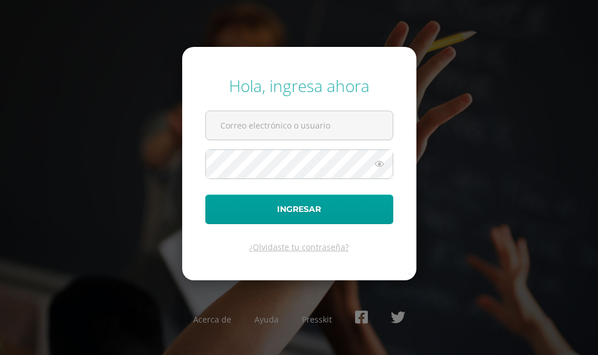
type input "COS0202591"
click at [380, 165] on icon at bounding box center [379, 164] width 15 height 14
click at [380, 165] on icon at bounding box center [379, 164] width 16 height 14
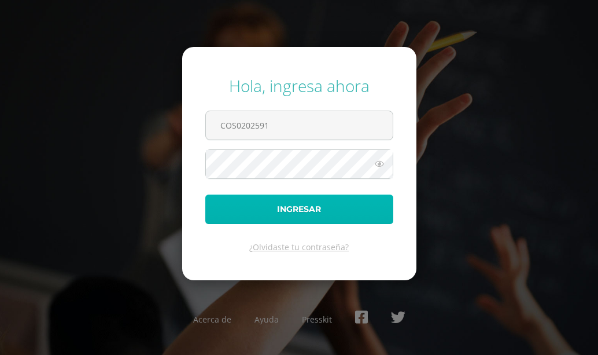
click at [354, 208] on button "Ingresar" at bounding box center [299, 209] width 188 height 30
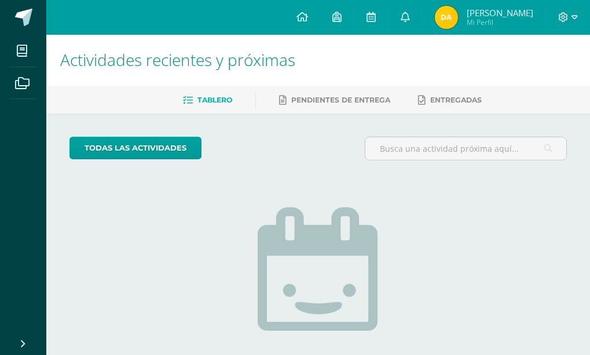
scroll to position [117, 0]
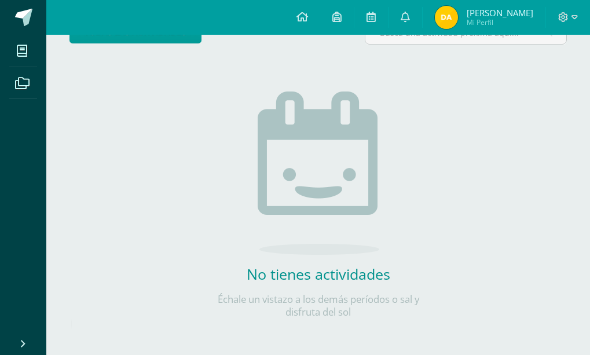
click at [97, 349] on div "todas las Actividades No tienes actividades Échale un vistazo a los demás perío…" at bounding box center [317, 177] width 543 height 358
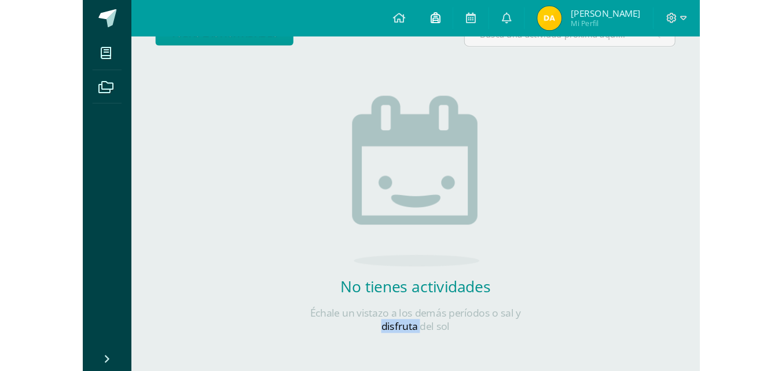
scroll to position [101, 0]
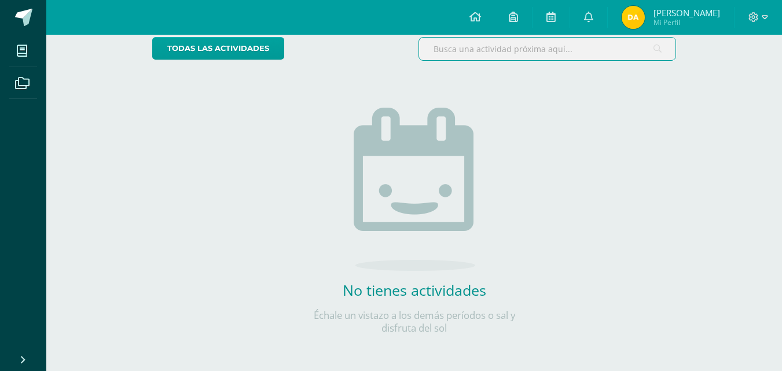
click at [546, 42] on input "text" at bounding box center [547, 49] width 256 height 23
click at [581, 225] on div "todas las Actividades No tienes actividades Échale un vistazo a los demás perío…" at bounding box center [414, 193] width 570 height 358
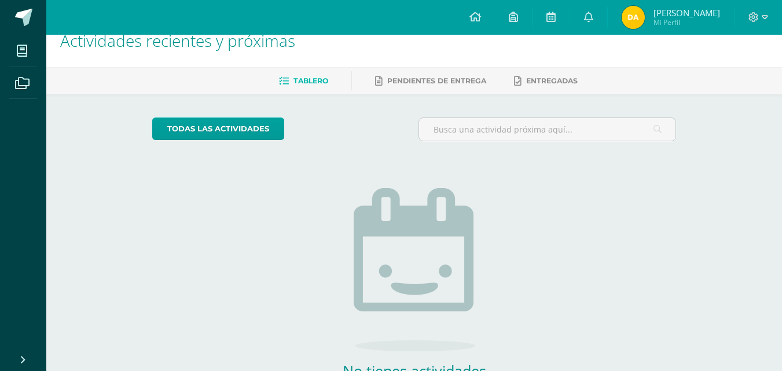
scroll to position [0, 0]
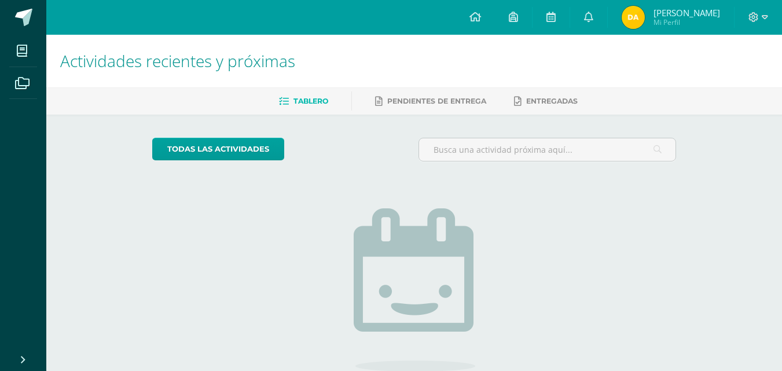
click at [510, 240] on div "No tienes actividades Échale un vistazo a los demás períodos o sal y disfruta d…" at bounding box center [414, 303] width 231 height 264
click at [514, 239] on div "No tienes actividades Échale un vistazo a los demás períodos o sal y disfruta d…" at bounding box center [414, 303] width 231 height 264
click at [517, 239] on div "No tienes actividades Échale un vistazo a los demás períodos o sal y disfruta d…" at bounding box center [414, 303] width 231 height 264
click at [520, 240] on div "No tienes actividades Échale un vistazo a los demás períodos o sal y disfruta d…" at bounding box center [414, 303] width 231 height 264
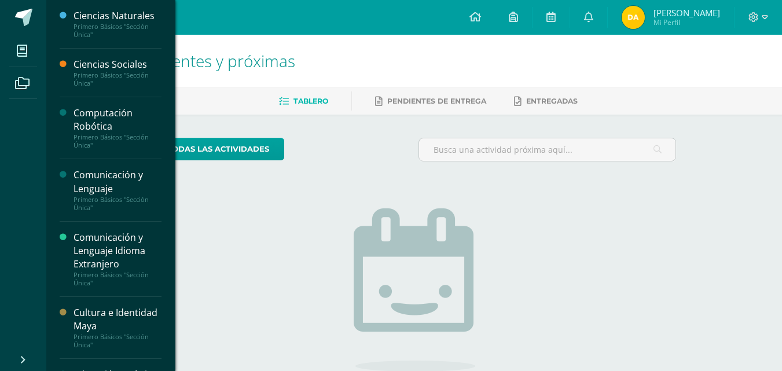
click at [115, 153] on div "Computación Robótica Primero Básicos "Sección Única"" at bounding box center [111, 128] width 102 height 62
click at [130, 124] on div "Computación Robótica" at bounding box center [117, 119] width 88 height 27
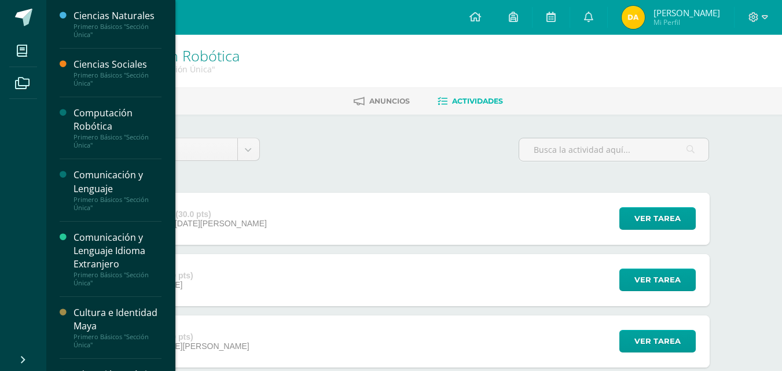
click at [105, 113] on div "Computación Robótica" at bounding box center [117, 119] width 88 height 27
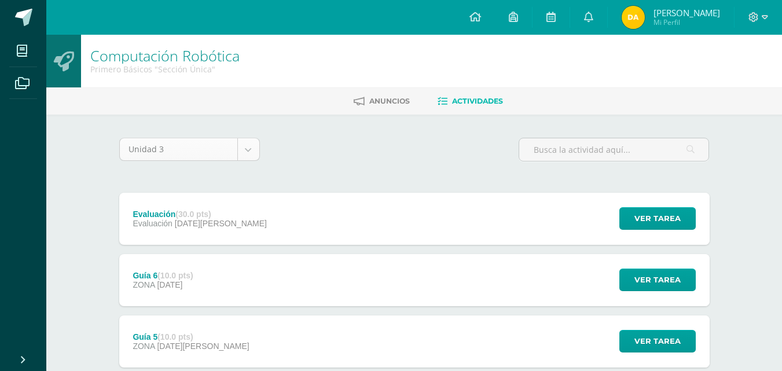
click at [251, 150] on body "Mis cursos Archivos Cerrar panel Ciencias Naturales Primero Básicos "Sección Ún…" at bounding box center [391, 375] width 782 height 751
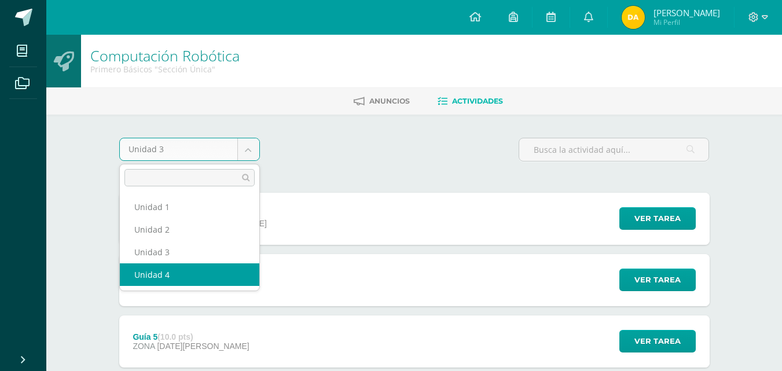
select select "Unidad 4"
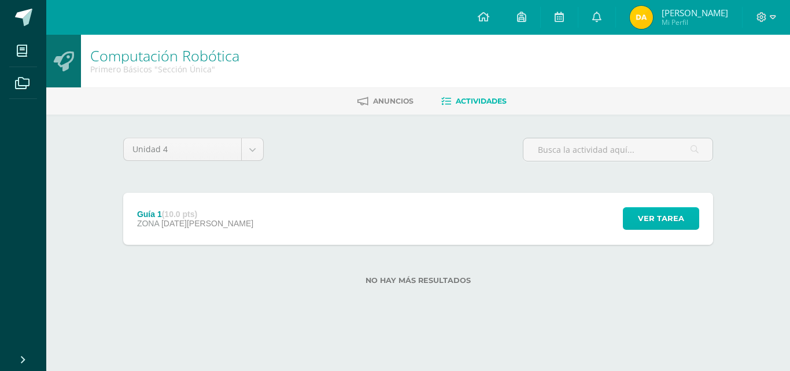
click at [672, 218] on span "Ver tarea" at bounding box center [661, 218] width 46 height 21
click at [672, 218] on div "Guía 1 Computación Robótica Cargando contenido" at bounding box center [395, 185] width 781 height 175
click at [672, 218] on span "Ver tarea" at bounding box center [661, 218] width 46 height 21
click at [668, 218] on span "Ver tarea" at bounding box center [661, 218] width 46 height 21
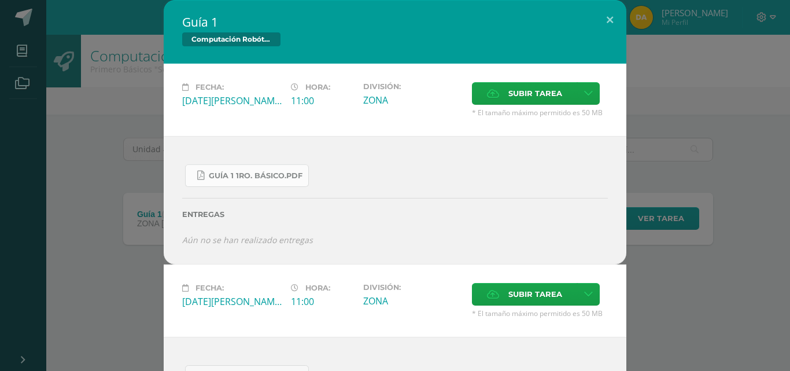
click at [254, 178] on span "Guía 1 1ro. Básico.pdf" at bounding box center [256, 175] width 94 height 9
